Goal: Transaction & Acquisition: Purchase product/service

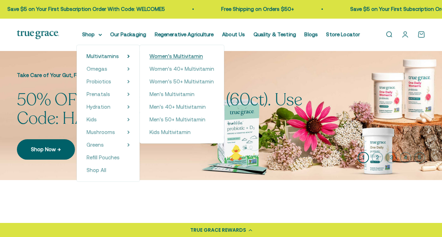
click at [177, 53] on span "Women's Multivitamin" at bounding box center [176, 56] width 53 height 8
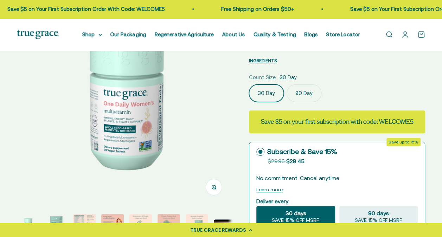
scroll to position [53, 0]
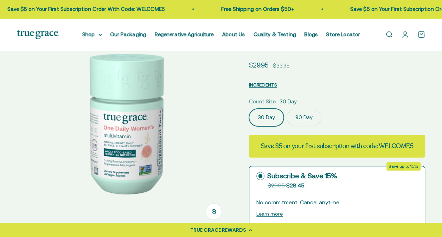
click at [311, 115] on label "90 Day" at bounding box center [304, 118] width 35 height 18
click at [249, 109] on input "90 Day" at bounding box center [249, 108] width 0 height 0
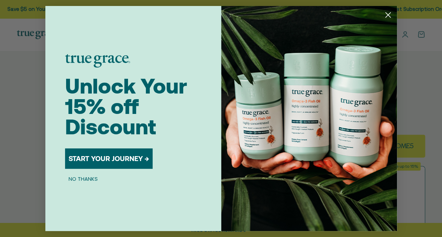
scroll to position [0, 222]
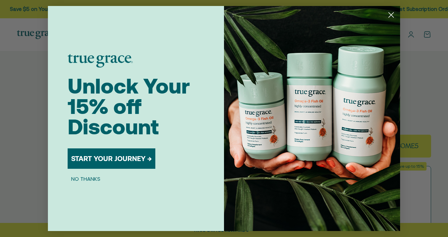
click at [395, 15] on circle "Close dialog" at bounding box center [391, 15] width 12 height 12
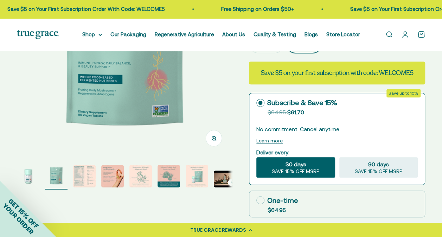
scroll to position [197, 0]
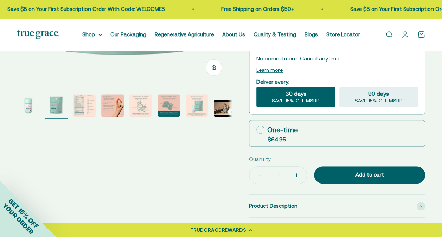
click at [343, 135] on label "One-time $64.95" at bounding box center [337, 133] width 176 height 26
click at [257, 130] on input "One-time $64.95" at bounding box center [256, 129] width 0 height 0
radio input "true"
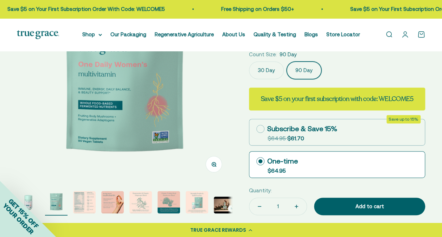
scroll to position [106, 0]
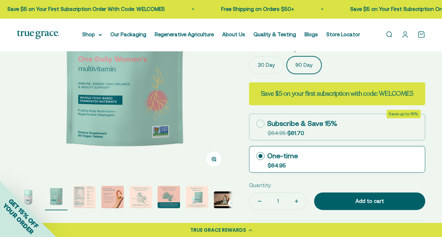
click at [86, 191] on img "Go to item 3" at bounding box center [84, 197] width 23 height 23
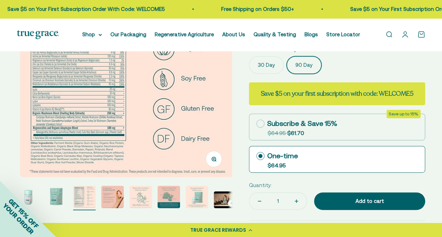
scroll to position [0, 439]
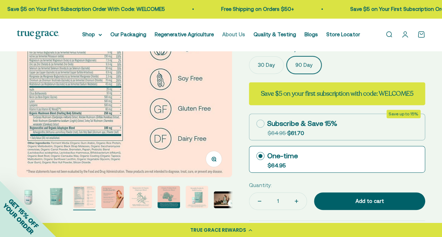
click at [236, 32] on link "About Us" at bounding box center [233, 34] width 23 height 6
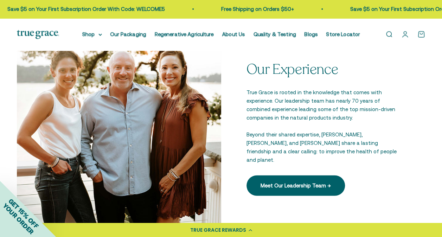
scroll to position [839, 0]
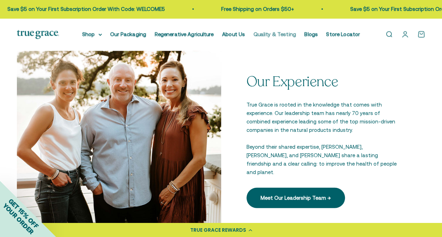
click at [278, 34] on link "Quality & Testing" at bounding box center [275, 34] width 43 height 6
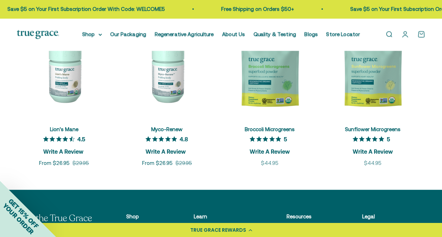
scroll to position [852, 0]
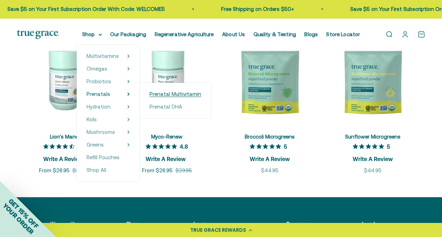
click at [161, 92] on span "Prenatal Multivitamin" at bounding box center [176, 94] width 52 height 6
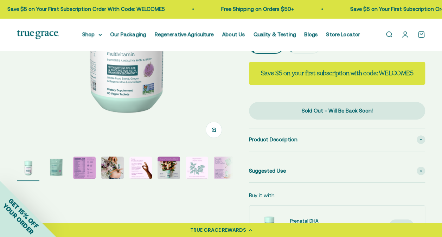
scroll to position [169, 0]
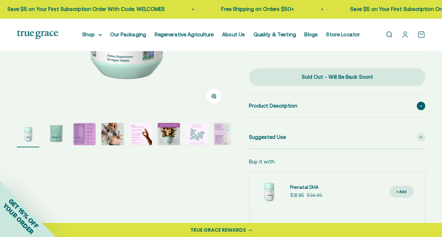
click at [302, 100] on div "Product Description" at bounding box center [337, 106] width 176 height 23
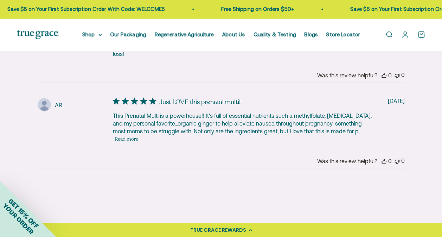
scroll to position [1562, 0]
click at [135, 134] on button "Read more" at bounding box center [127, 138] width 24 height 8
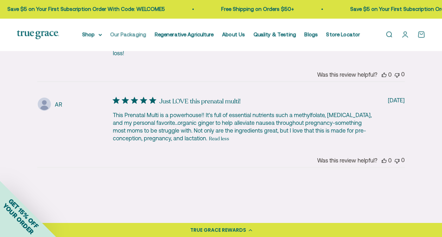
click at [122, 36] on link "Our Packaging" at bounding box center [128, 34] width 36 height 6
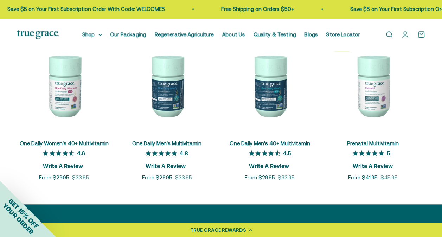
scroll to position [1576, 0]
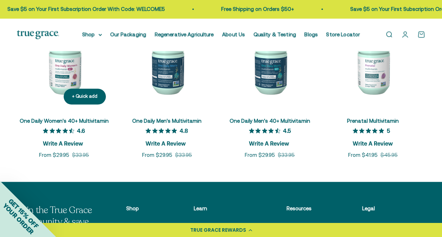
click at [46, 122] on link "One Daily Women's 40+ Multivitamin" at bounding box center [64, 121] width 89 height 6
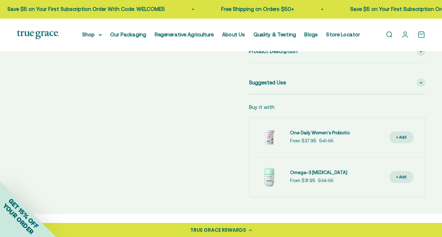
scroll to position [366, 0]
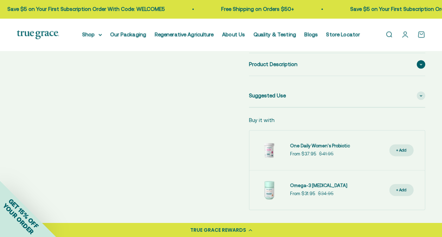
click at [379, 69] on div "Product Description" at bounding box center [337, 64] width 176 height 23
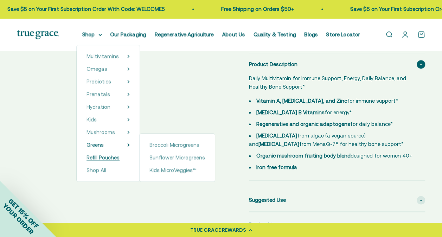
click at [103, 158] on span "Refill Pouches" at bounding box center [103, 157] width 33 height 6
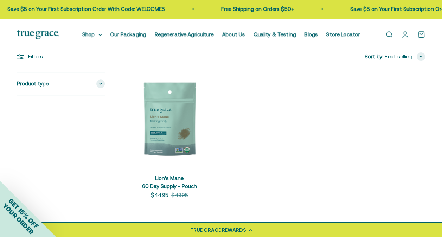
scroll to position [99, 0]
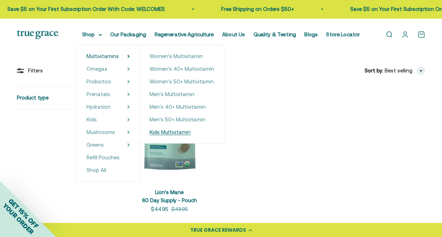
click at [164, 134] on span "Kids Multivitamin" at bounding box center [170, 132] width 41 height 6
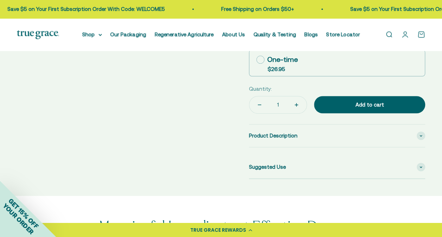
scroll to position [296, 0]
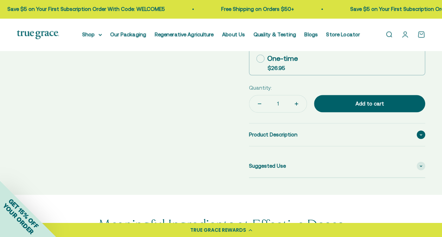
click at [289, 124] on div "Product Description" at bounding box center [337, 135] width 176 height 23
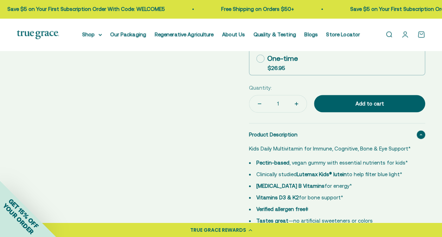
click at [289, 124] on div "Product Description" at bounding box center [337, 135] width 176 height 23
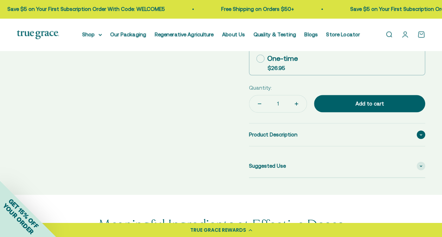
click at [289, 124] on div "Product Description" at bounding box center [337, 135] width 176 height 23
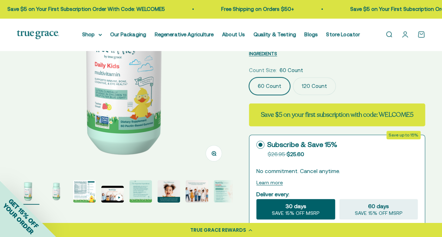
scroll to position [113, 0]
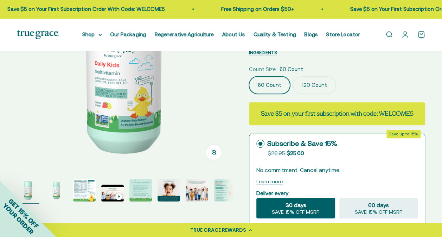
click at [87, 191] on img "Go to item 3" at bounding box center [84, 190] width 23 height 23
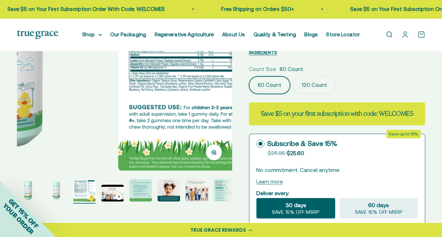
scroll to position [0, 439]
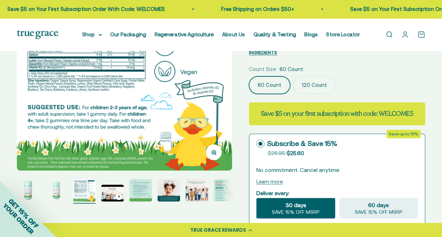
click at [135, 188] on img "Go to item 5" at bounding box center [140, 190] width 23 height 23
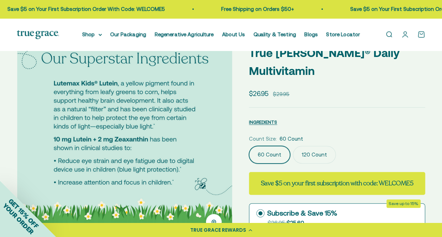
scroll to position [42, 0]
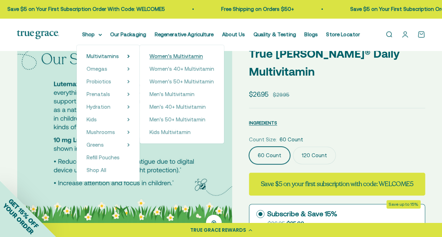
click at [172, 58] on span "Women's Multivitamin" at bounding box center [176, 56] width 53 height 6
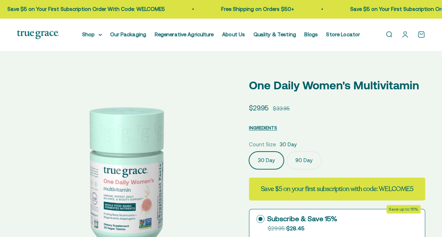
click at [301, 167] on label "90 Day" at bounding box center [304, 161] width 35 height 18
click at [249, 152] on input "90 Day" at bounding box center [249, 151] width 0 height 0
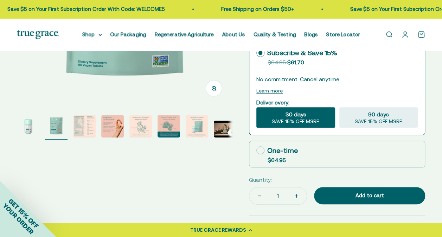
scroll to position [193, 0]
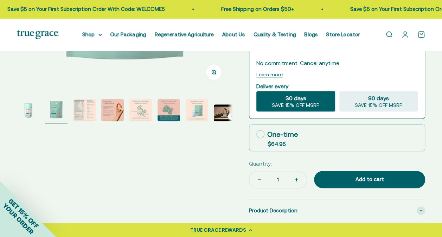
click at [291, 131] on div "One-time" at bounding box center [278, 134] width 42 height 11
click at [257, 134] on input "One-time $64.95" at bounding box center [256, 134] width 0 height 0
radio input "true"
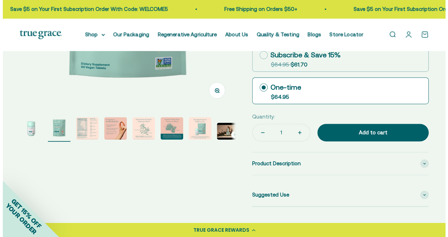
scroll to position [172, 0]
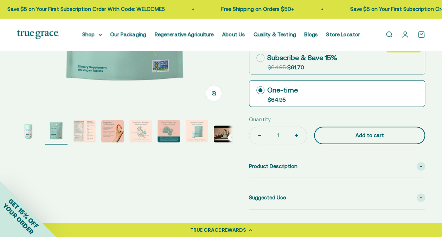
click at [386, 135] on div "Add to cart" at bounding box center [369, 135] width 83 height 8
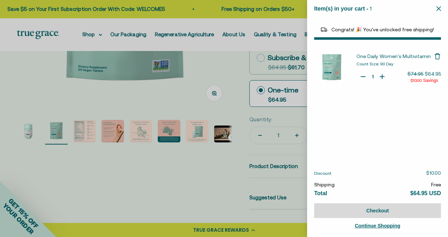
select select "40058329235648"
select select "44878157185238"
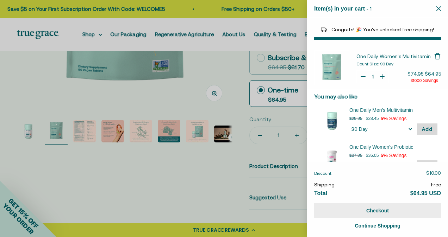
click at [404, 211] on button "Checkout" at bounding box center [377, 210] width 127 height 15
